Goal: Find specific page/section: Find specific page/section

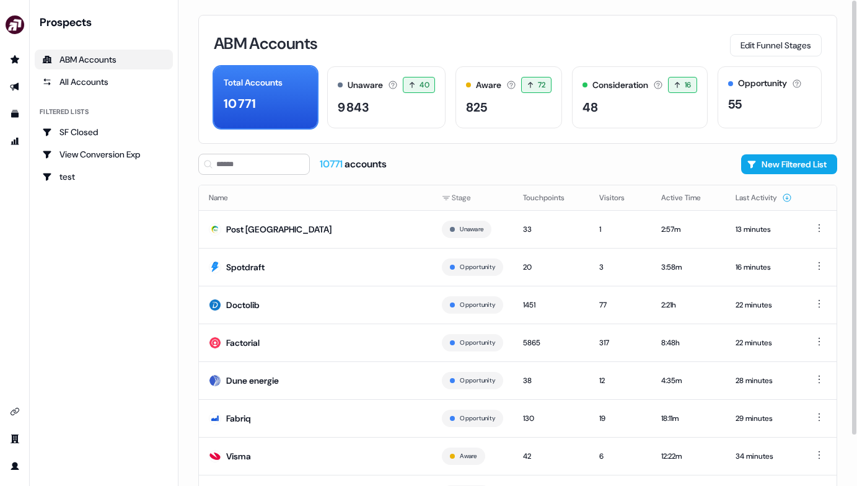
click at [113, 56] on div "ABM Accounts" at bounding box center [103, 59] width 123 height 12
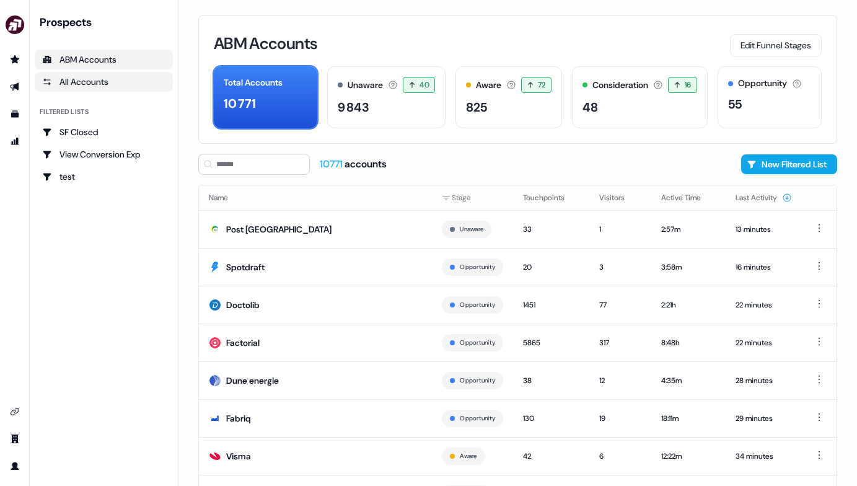
click at [105, 72] on link "All Accounts" at bounding box center [104, 82] width 138 height 20
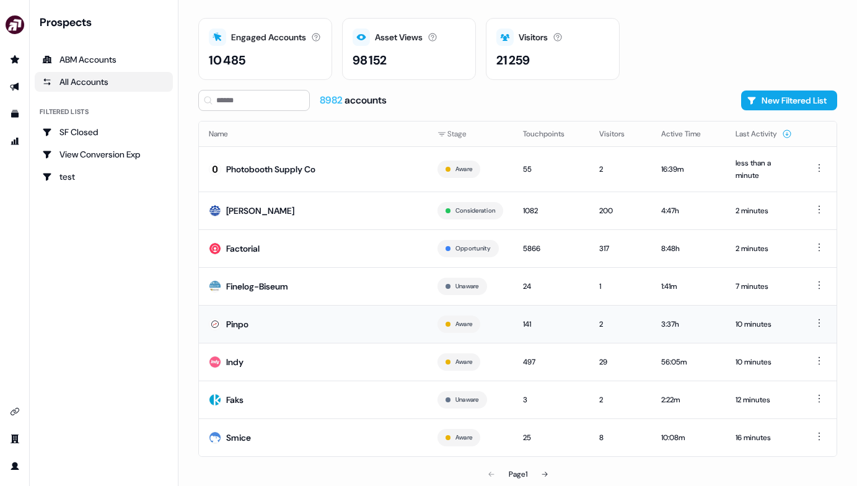
scroll to position [33, 0]
click at [370, 333] on td "Pinpo" at bounding box center [313, 325] width 229 height 38
